Goal: Information Seeking & Learning: Learn about a topic

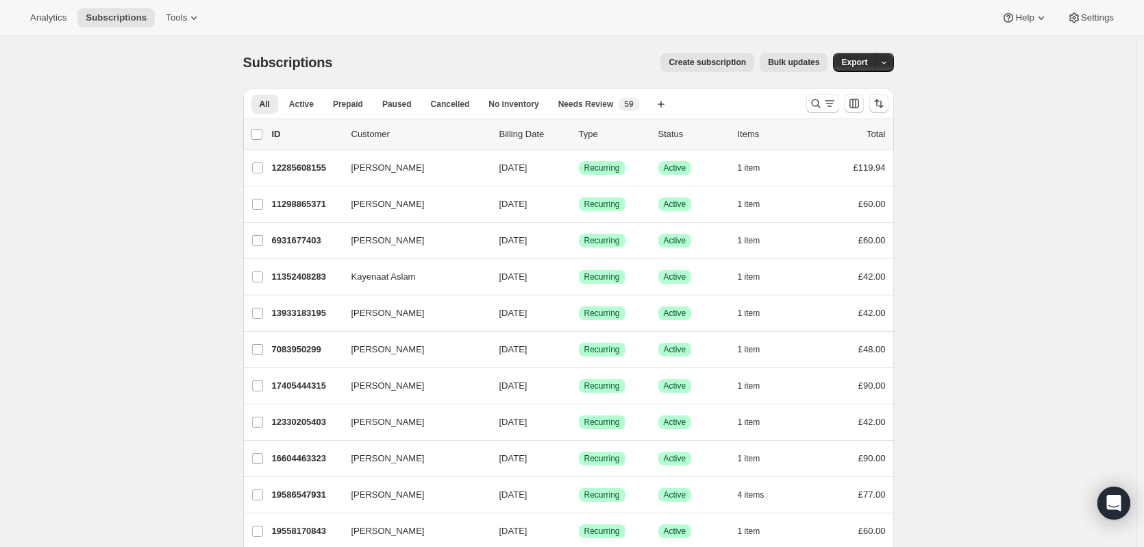
click at [60, 19] on span "Analytics" at bounding box center [48, 17] width 36 height 11
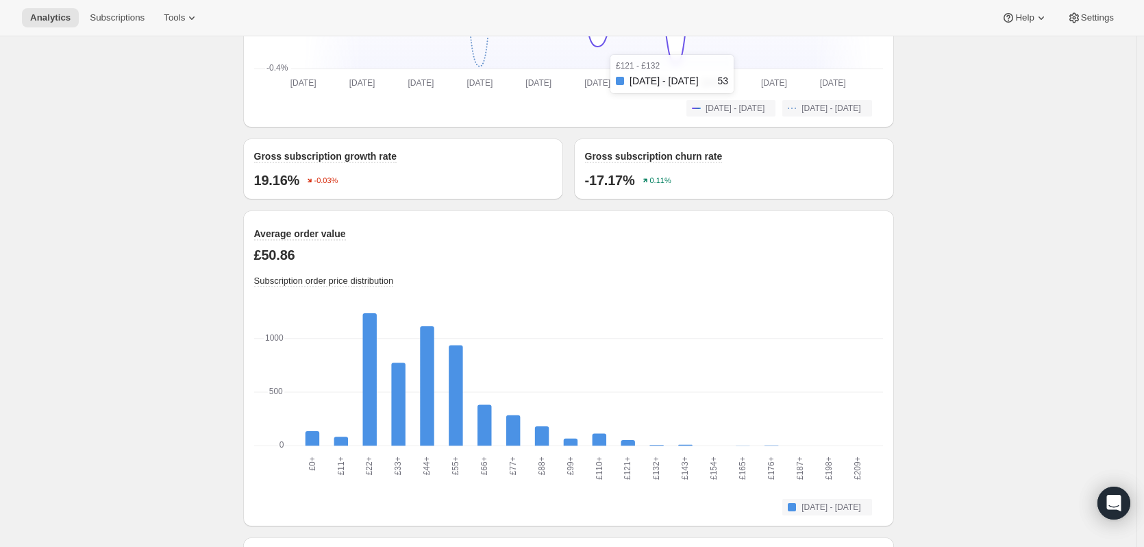
scroll to position [606, 0]
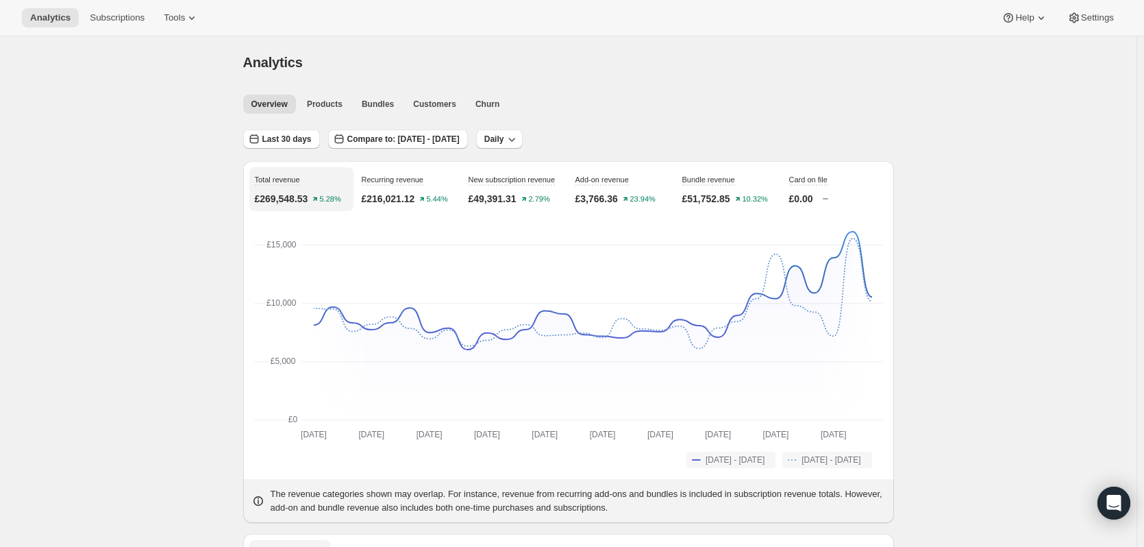
click at [812, 42] on div "Analytics. This page is ready Analytics" at bounding box center [568, 62] width 651 height 52
